Goal: Task Accomplishment & Management: Complete application form

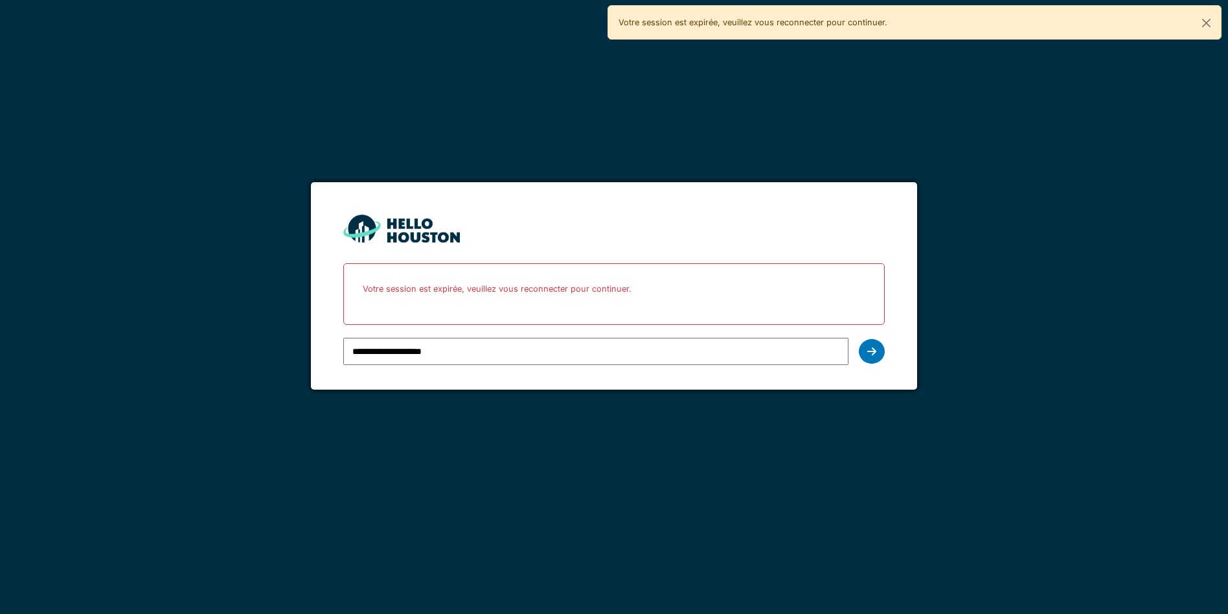
type input "**********"
click at [872, 356] on icon at bounding box center [872, 351] width 9 height 10
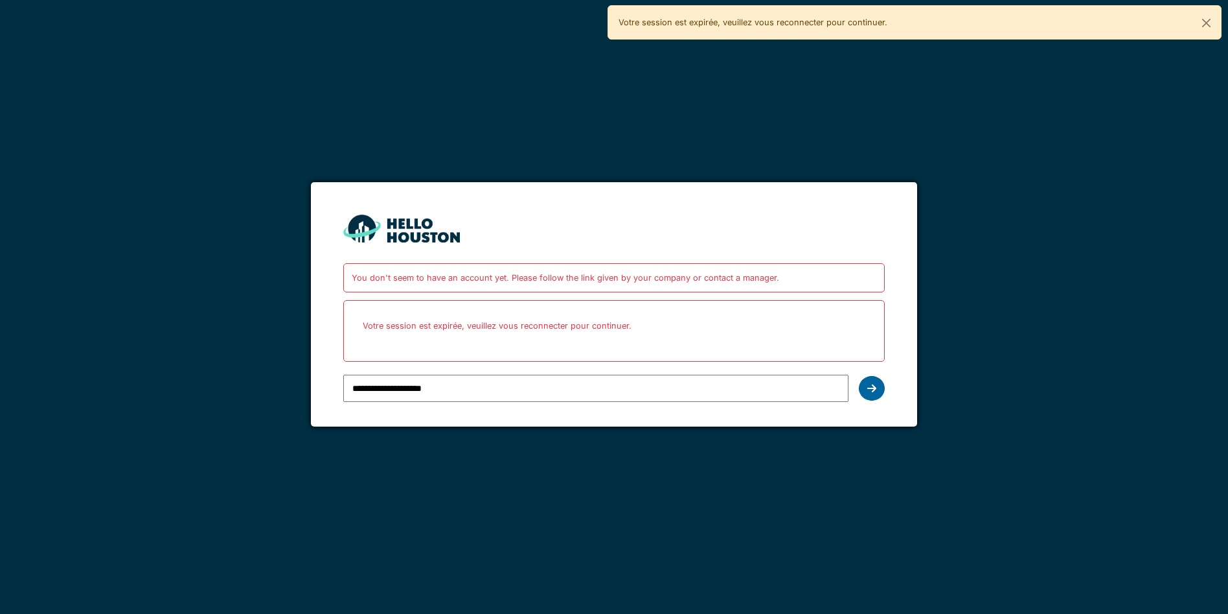
click at [871, 389] on icon at bounding box center [872, 388] width 9 height 10
click at [879, 397] on div at bounding box center [872, 388] width 26 height 25
click at [872, 396] on div at bounding box center [872, 388] width 26 height 25
click at [875, 398] on div at bounding box center [872, 388] width 26 height 25
click at [872, 389] on icon at bounding box center [872, 388] width 9 height 10
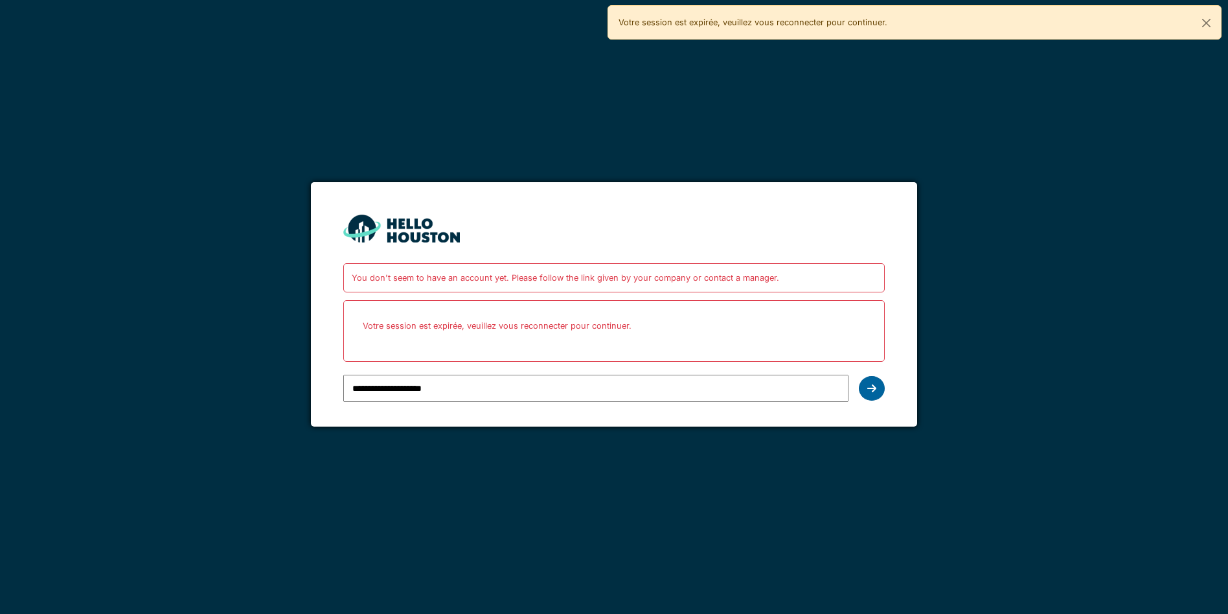
click at [868, 399] on div at bounding box center [872, 388] width 26 height 25
click at [875, 397] on div at bounding box center [872, 388] width 26 height 25
click at [875, 398] on div at bounding box center [872, 388] width 26 height 25
click at [871, 389] on icon at bounding box center [872, 388] width 9 height 10
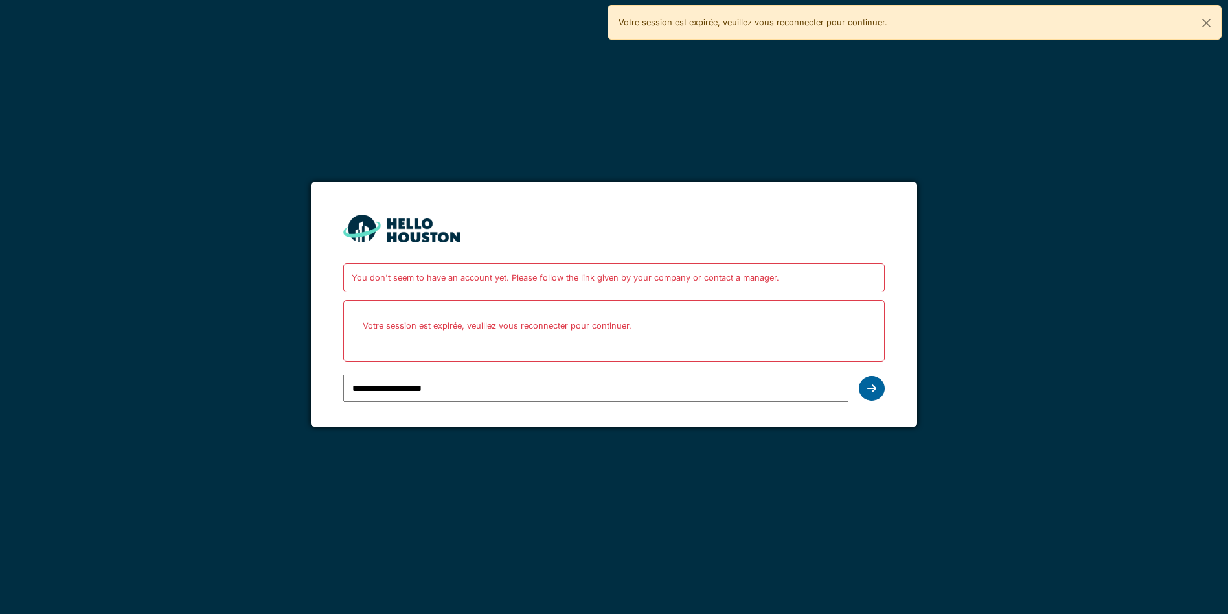
click at [871, 397] on div at bounding box center [872, 388] width 26 height 25
click at [868, 400] on div at bounding box center [872, 388] width 26 height 25
click at [866, 397] on div at bounding box center [872, 388] width 26 height 25
click at [431, 242] on img at bounding box center [401, 228] width 117 height 28
click at [419, 235] on img at bounding box center [401, 228] width 117 height 28
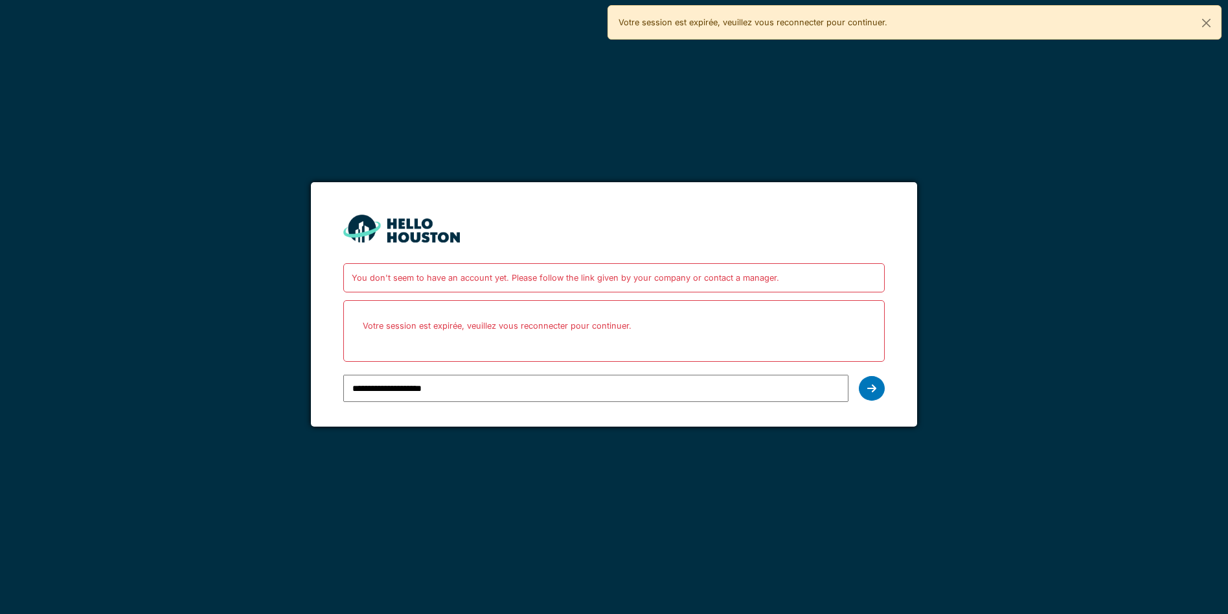
click at [375, 232] on img at bounding box center [401, 228] width 117 height 28
click at [370, 231] on img at bounding box center [401, 228] width 117 height 28
click at [402, 393] on input "**********" at bounding box center [595, 387] width 505 height 27
click at [463, 391] on input "**********" at bounding box center [595, 387] width 505 height 27
click at [871, 398] on div at bounding box center [872, 388] width 26 height 25
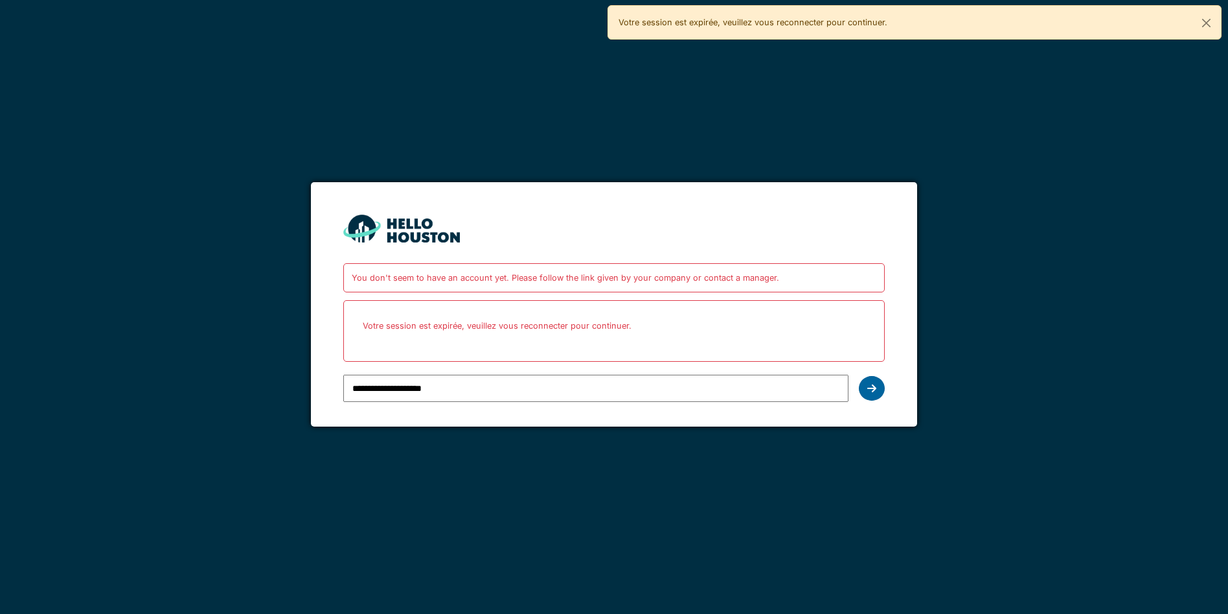
click at [874, 393] on icon at bounding box center [872, 388] width 9 height 10
click at [868, 390] on icon at bounding box center [872, 388] width 9 height 10
click at [871, 389] on icon at bounding box center [872, 388] width 9 height 10
click at [1206, 32] on button "Close" at bounding box center [1206, 23] width 29 height 34
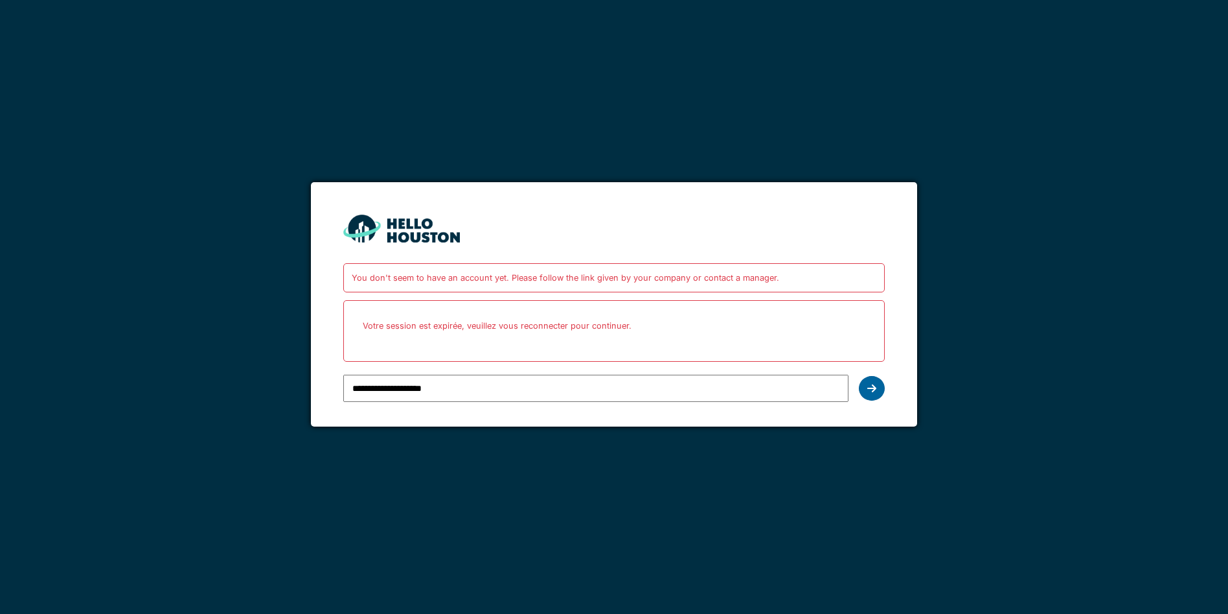
click at [871, 388] on icon at bounding box center [872, 388] width 9 height 10
click at [871, 389] on icon at bounding box center [872, 388] width 9 height 10
click at [872, 400] on div at bounding box center [872, 388] width 26 height 25
click at [869, 389] on icon at bounding box center [872, 388] width 9 height 10
click at [868, 398] on div at bounding box center [872, 388] width 26 height 25
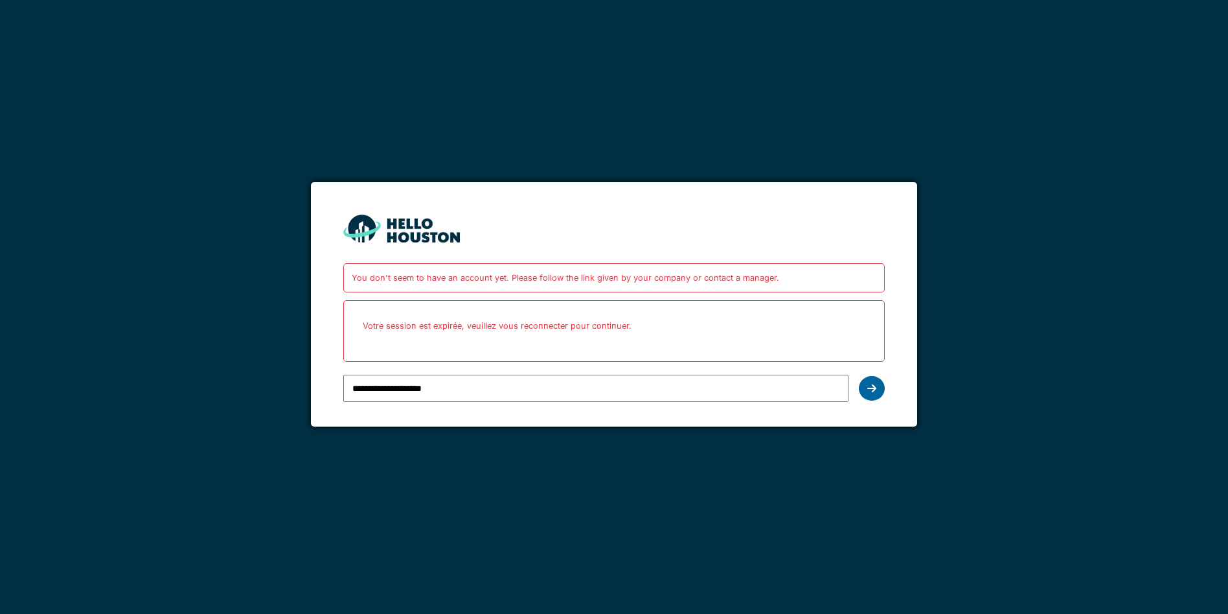
click at [867, 398] on div at bounding box center [872, 388] width 26 height 25
click at [865, 396] on div at bounding box center [872, 388] width 26 height 25
click at [871, 389] on icon at bounding box center [872, 388] width 9 height 10
click at [873, 398] on div at bounding box center [872, 388] width 26 height 25
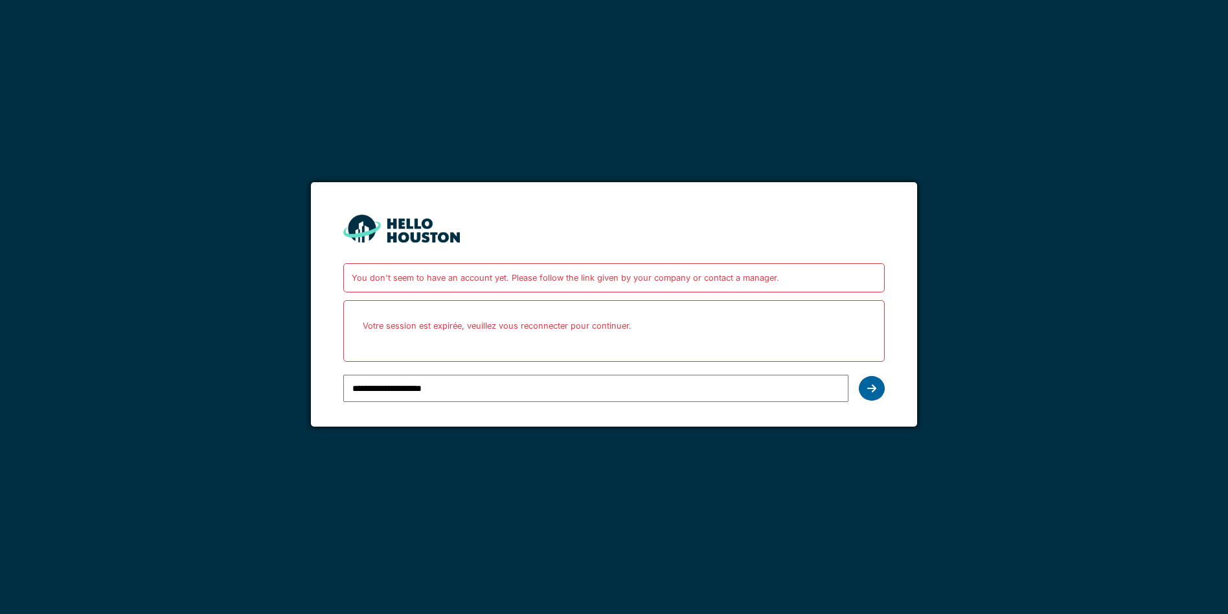
click at [871, 398] on div at bounding box center [872, 388] width 26 height 25
click at [871, 389] on icon at bounding box center [872, 388] width 9 height 10
click at [870, 398] on div at bounding box center [872, 388] width 26 height 25
click at [869, 397] on div at bounding box center [872, 388] width 26 height 25
click at [871, 389] on icon at bounding box center [872, 388] width 9 height 10
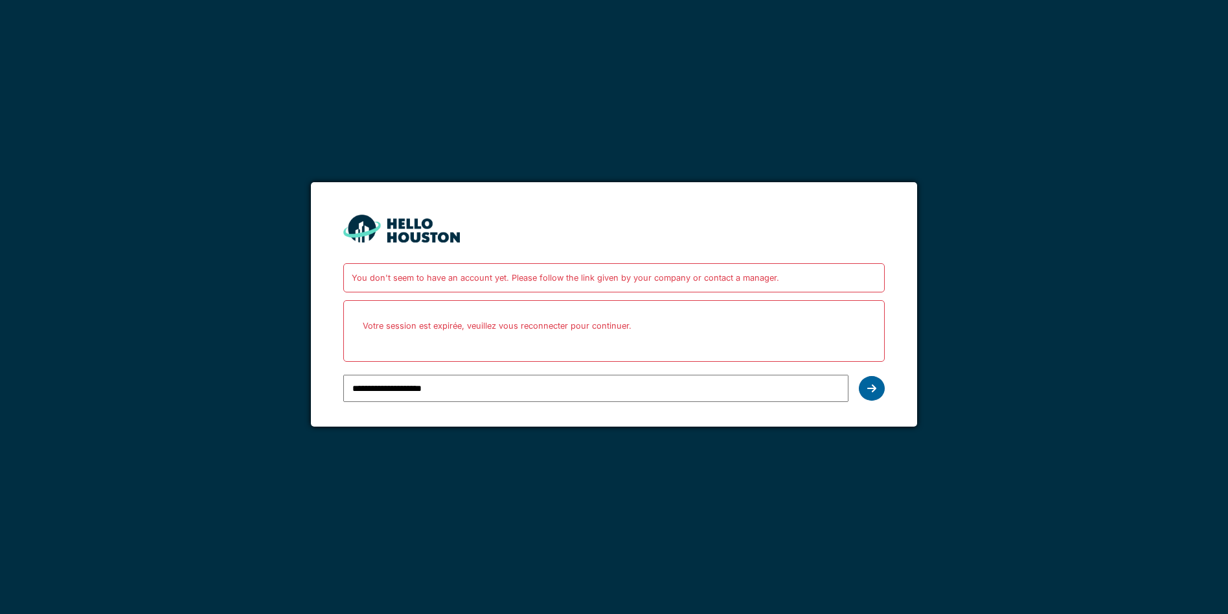
click at [413, 236] on img at bounding box center [401, 228] width 117 height 28
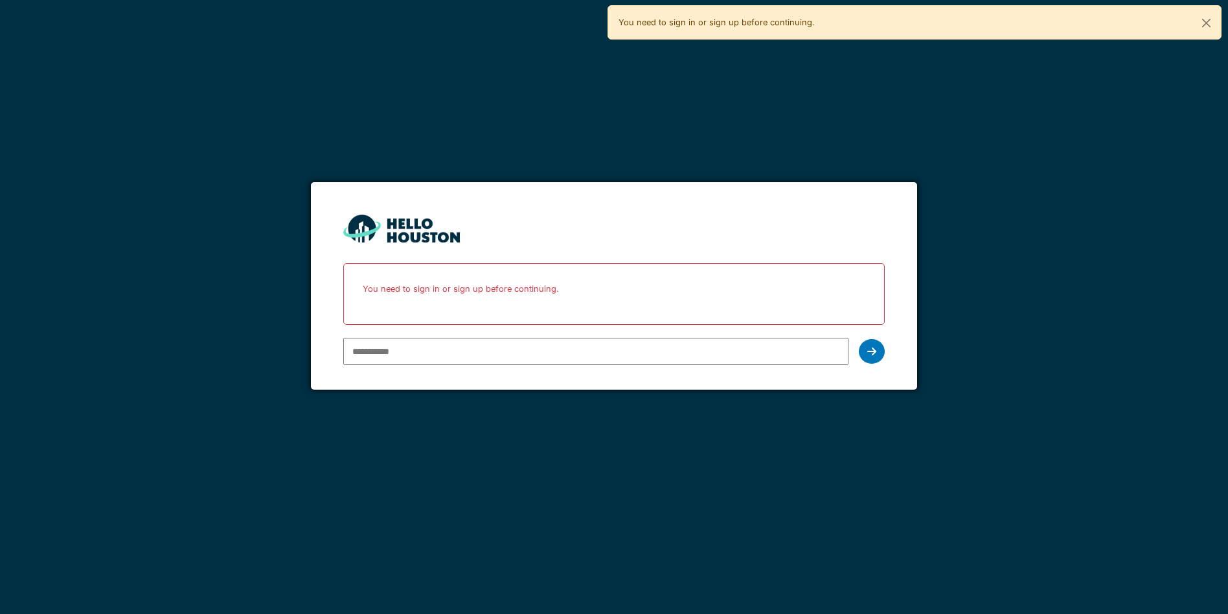
click at [375, 350] on input "email" at bounding box center [595, 351] width 505 height 27
type input "**********"
click at [871, 352] on icon at bounding box center [872, 351] width 9 height 10
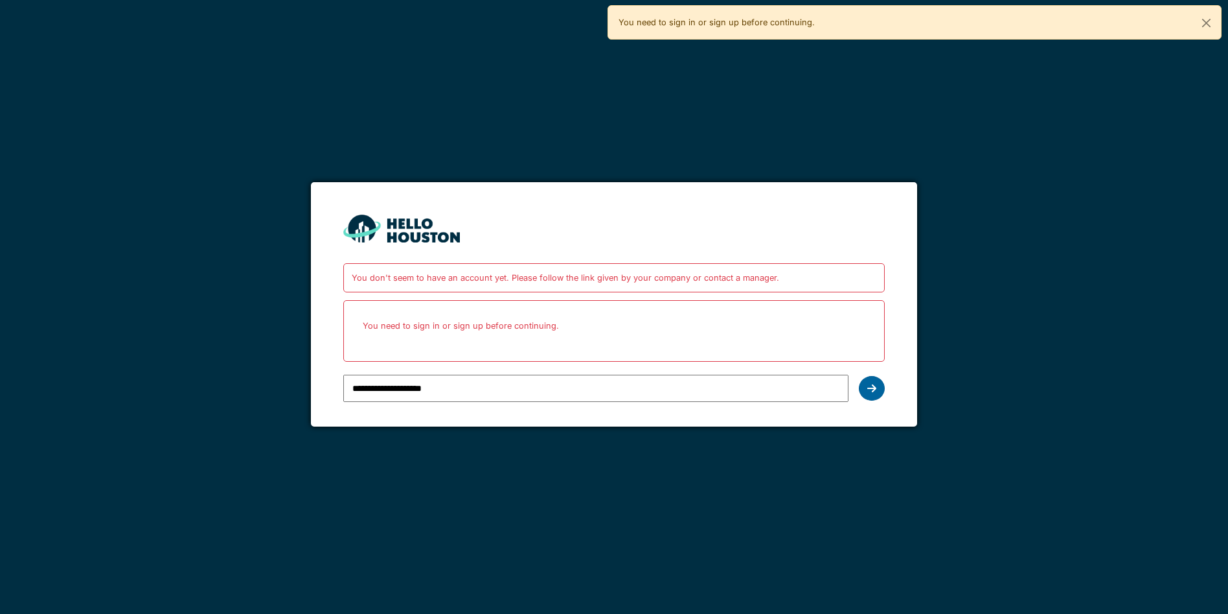
click at [875, 390] on icon at bounding box center [872, 388] width 9 height 10
click at [871, 388] on icon at bounding box center [872, 388] width 9 height 10
click at [870, 391] on icon at bounding box center [872, 388] width 9 height 10
click at [871, 389] on icon at bounding box center [872, 388] width 9 height 10
click at [880, 398] on div at bounding box center [872, 388] width 26 height 25
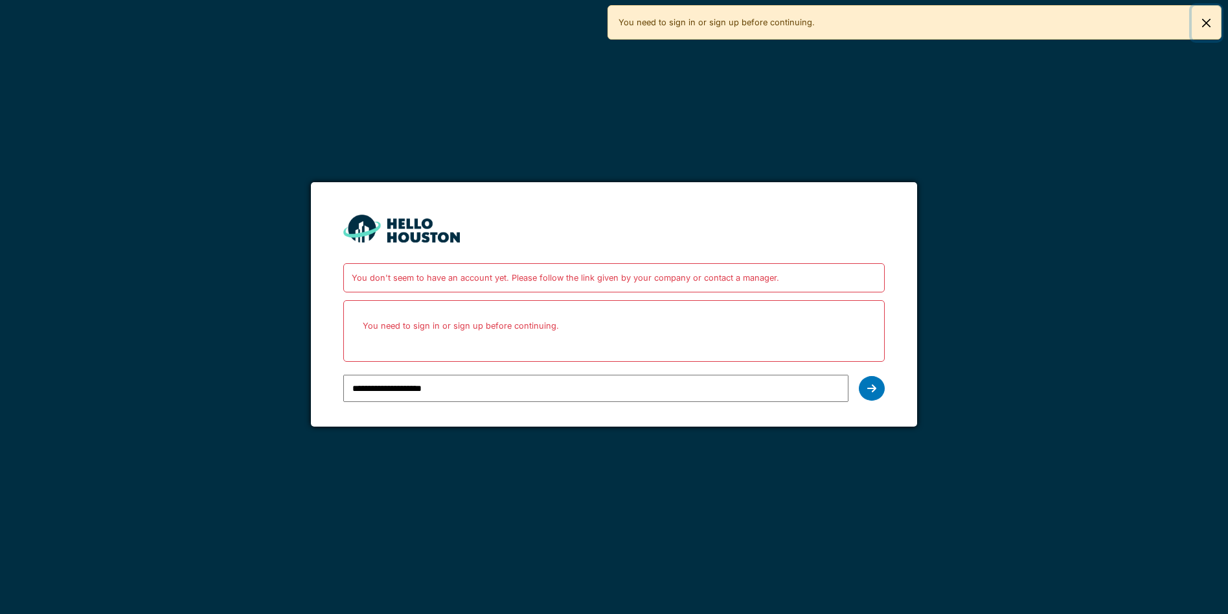
click at [1202, 31] on button "Close" at bounding box center [1206, 23] width 29 height 34
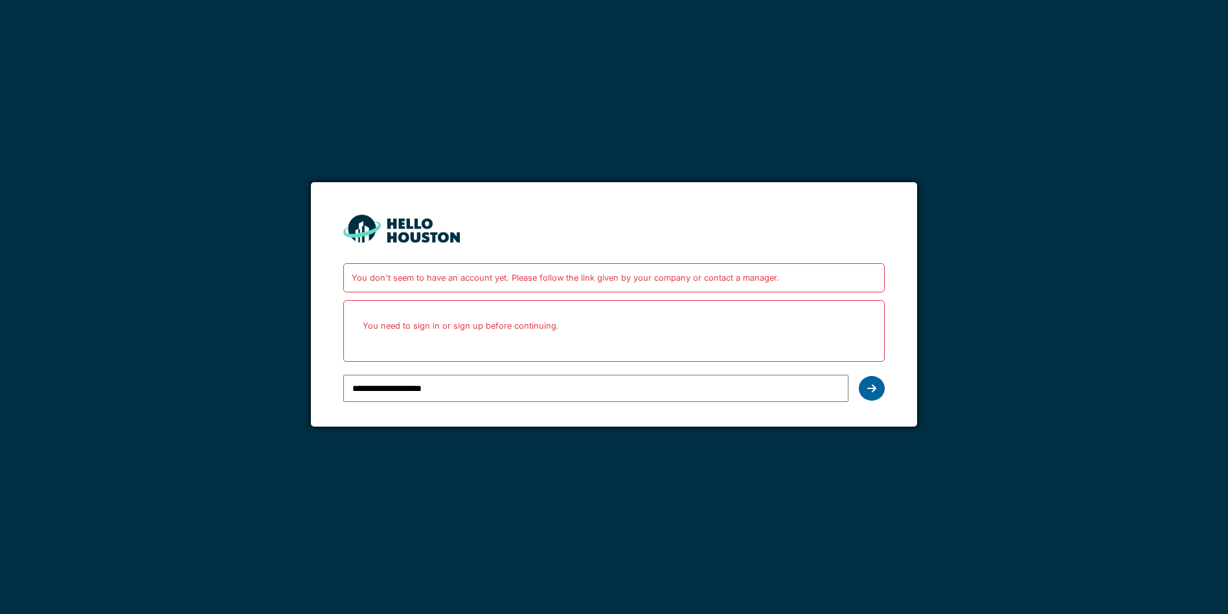
click at [873, 391] on icon at bounding box center [872, 388] width 9 height 10
click at [871, 388] on icon at bounding box center [872, 388] width 9 height 10
click at [873, 400] on div at bounding box center [872, 388] width 26 height 25
